Goal: Find contact information: Find contact information

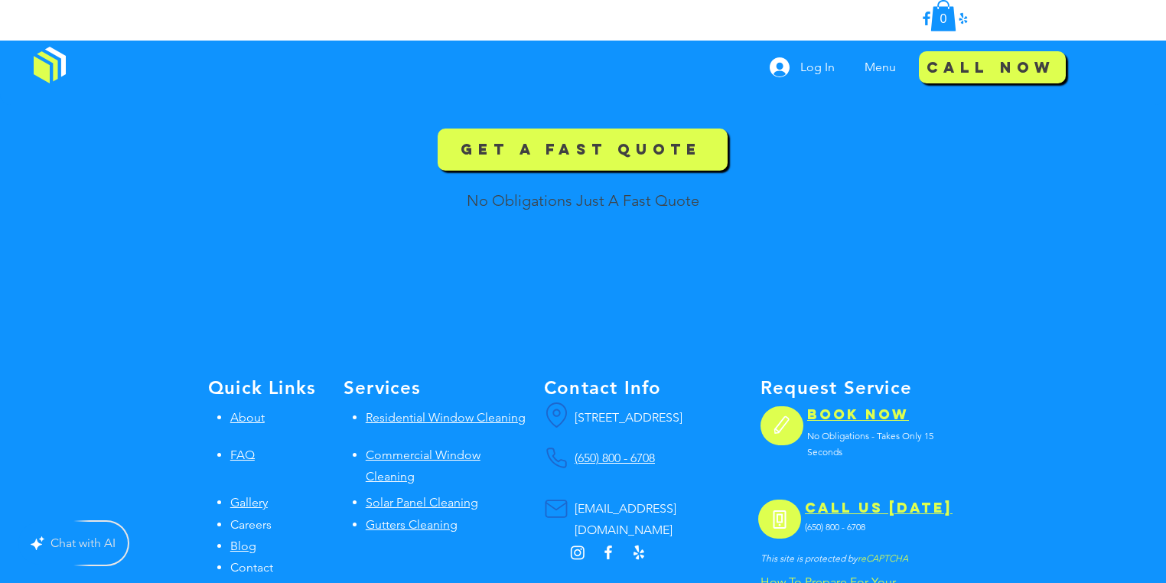
scroll to position [3550, 0]
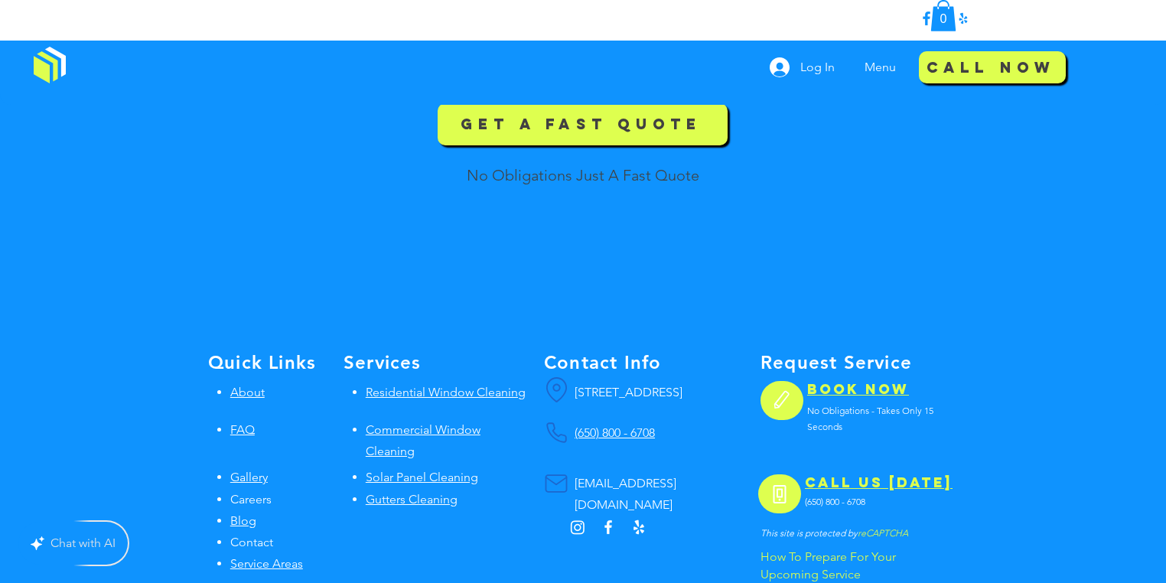
click at [234, 470] on span "Gallery" at bounding box center [248, 477] width 37 height 15
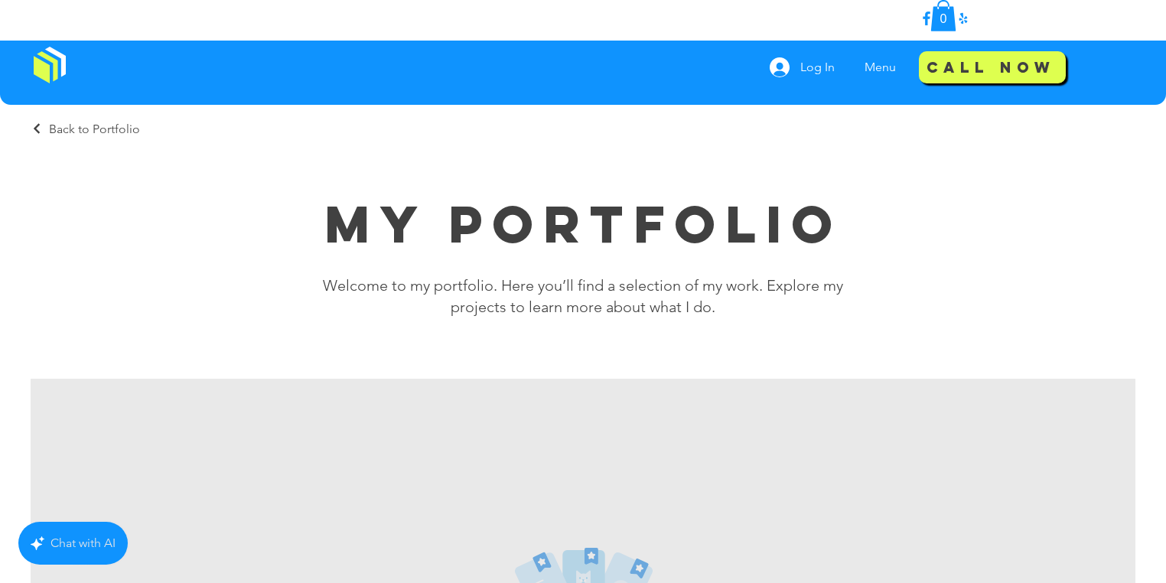
scroll to position [367, 0]
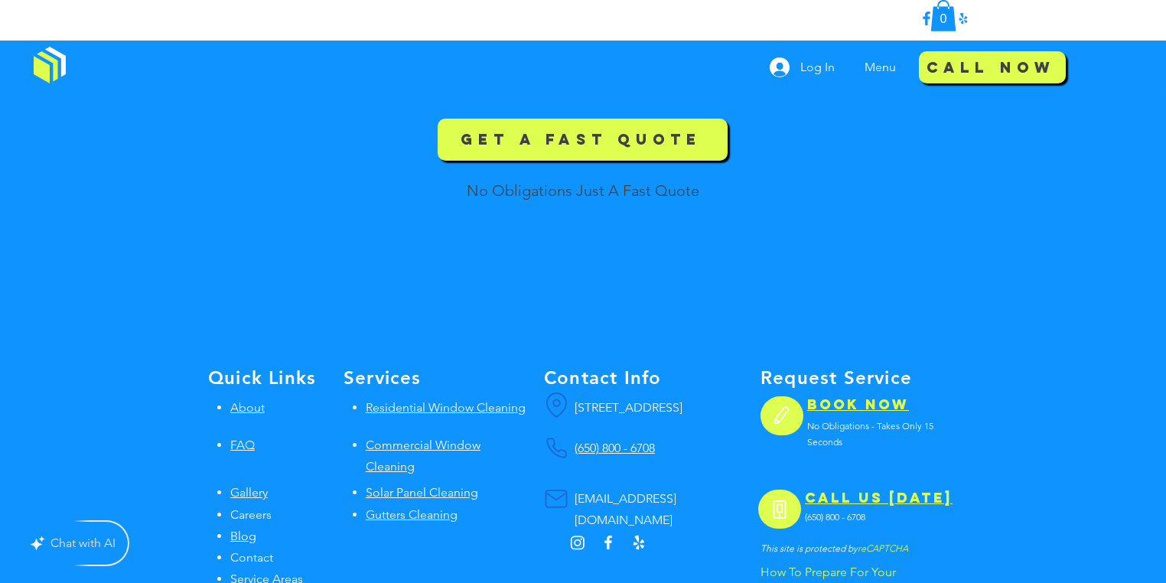
scroll to position [3550, 0]
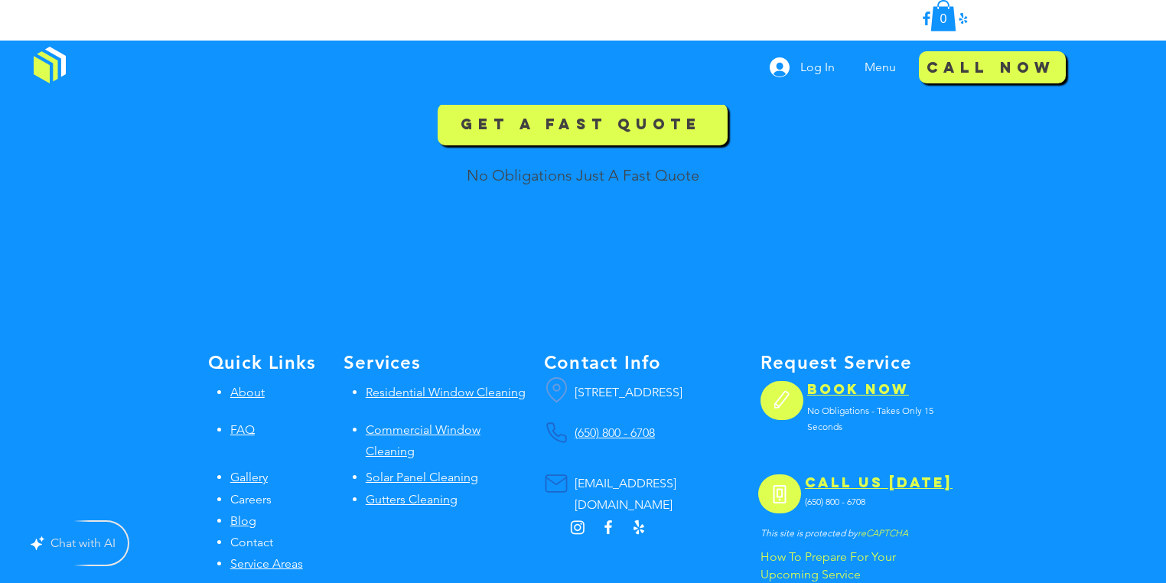
drag, startPoint x: 687, startPoint y: 344, endPoint x: 548, endPoint y: 318, distance: 141.5
click at [548, 318] on div "Get your free quote for window, solar panel, gutter, or pressure washing servic…" at bounding box center [583, 360] width 1166 height 891
